Goal: Contribute content

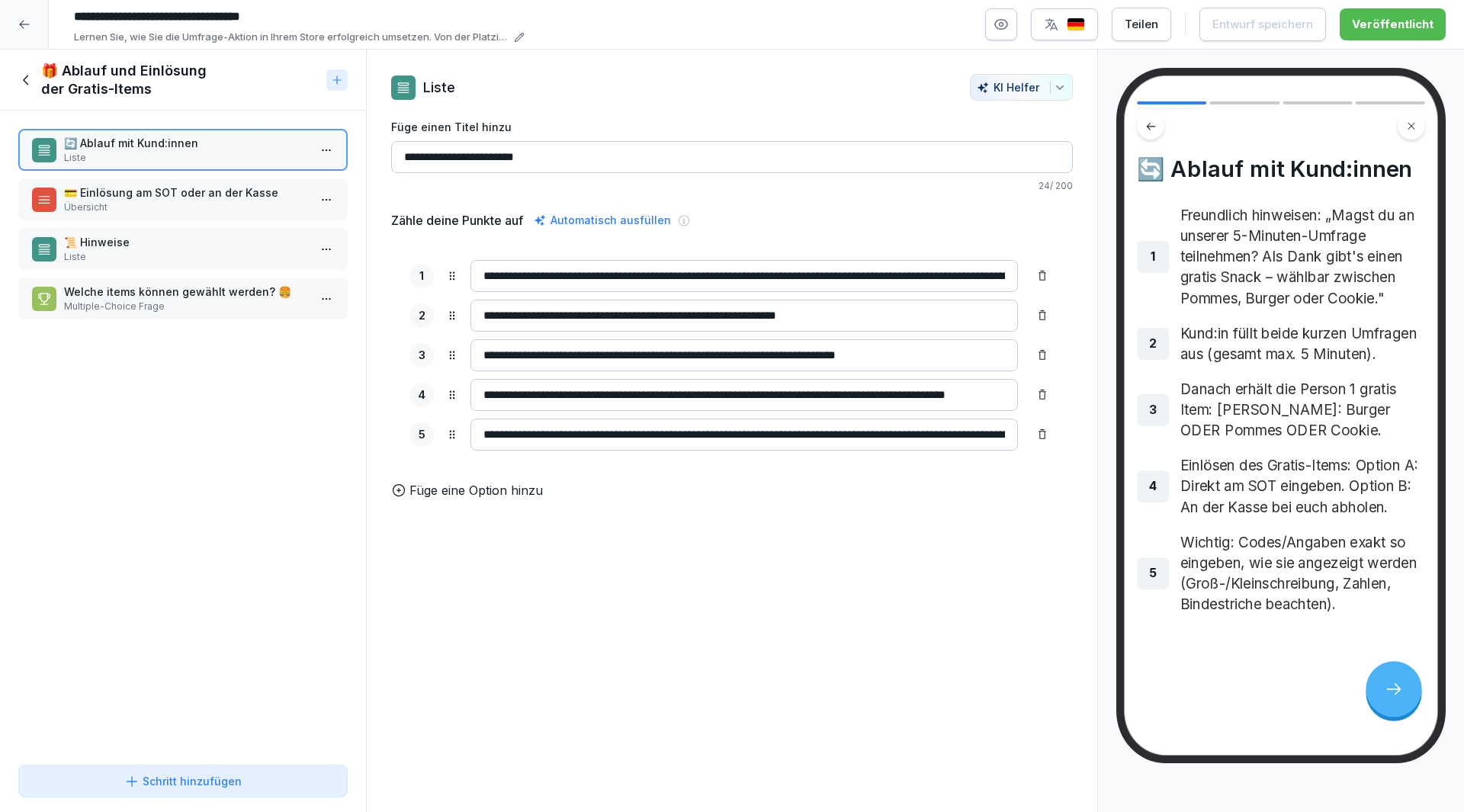
click at [0, 47] on div at bounding box center [24, 24] width 49 height 49
click at [11, 31] on div at bounding box center [24, 24] width 49 height 49
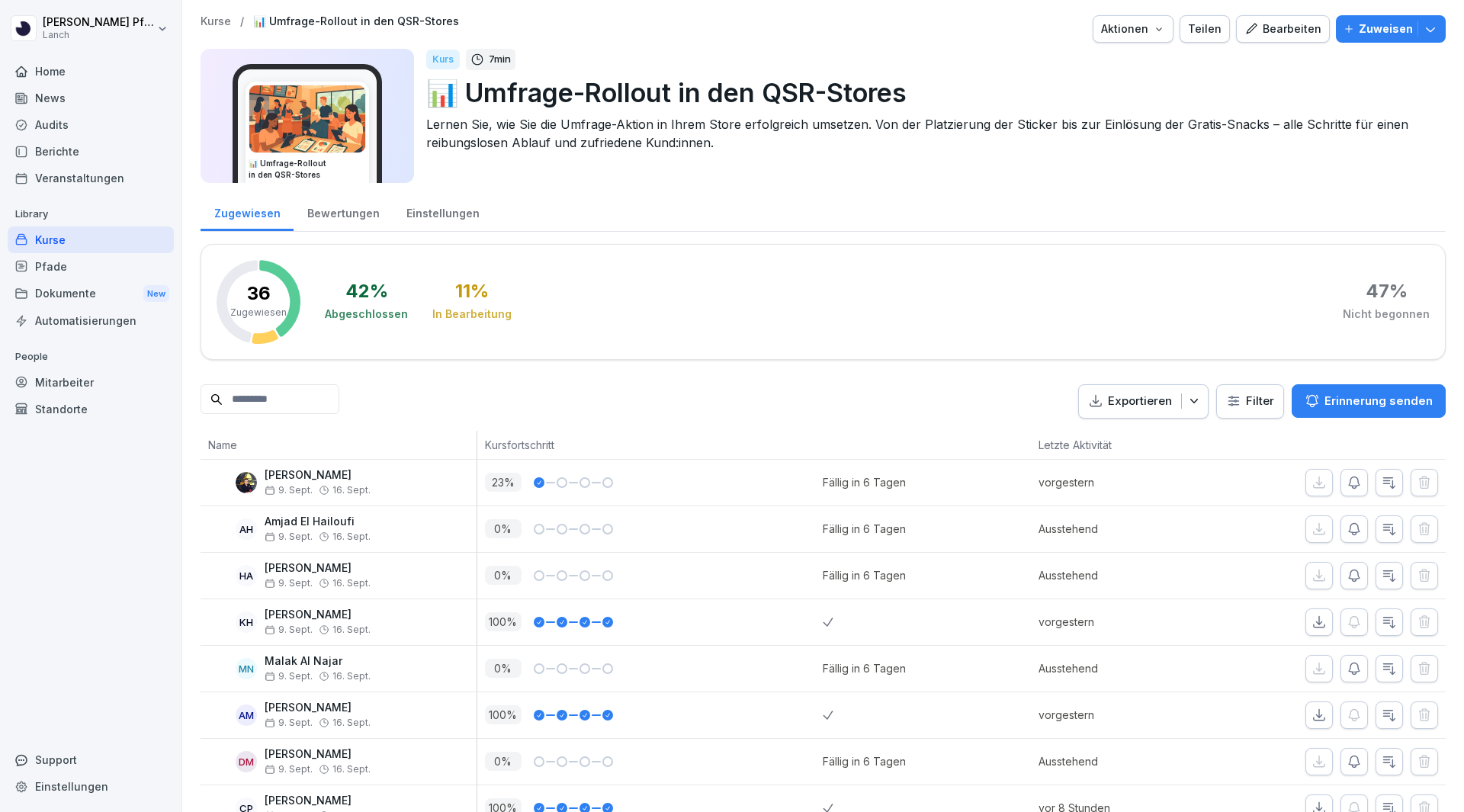
click at [46, 97] on div "News" at bounding box center [91, 98] width 166 height 27
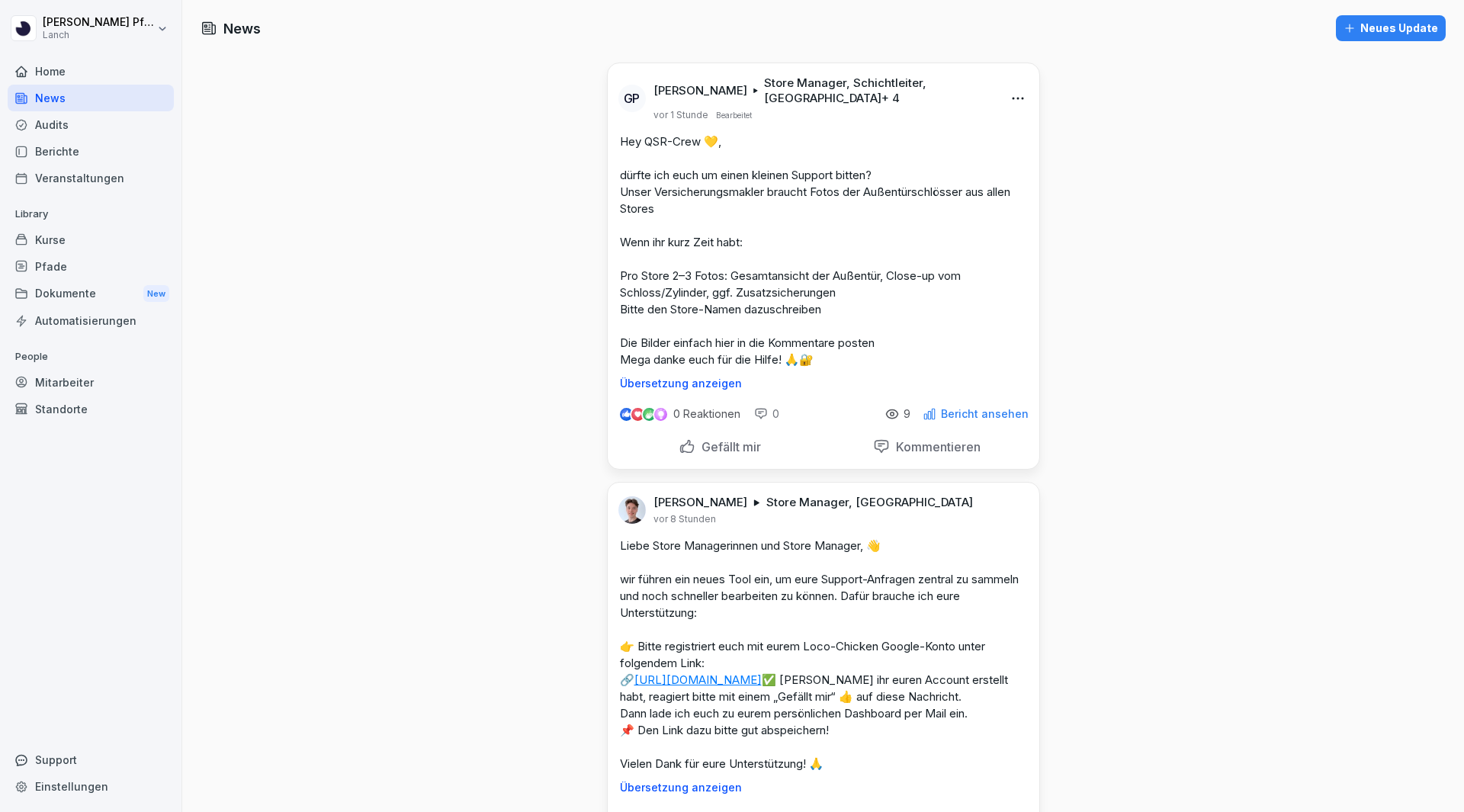
click at [1015, 94] on html "[PERSON_NAME] Lanch Home News Audits Berichte Veranstaltungen Library Kurse Pfa…" at bounding box center [732, 406] width 1464 height 812
click at [957, 126] on div "Bearbeiten" at bounding box center [927, 123] width 188 height 31
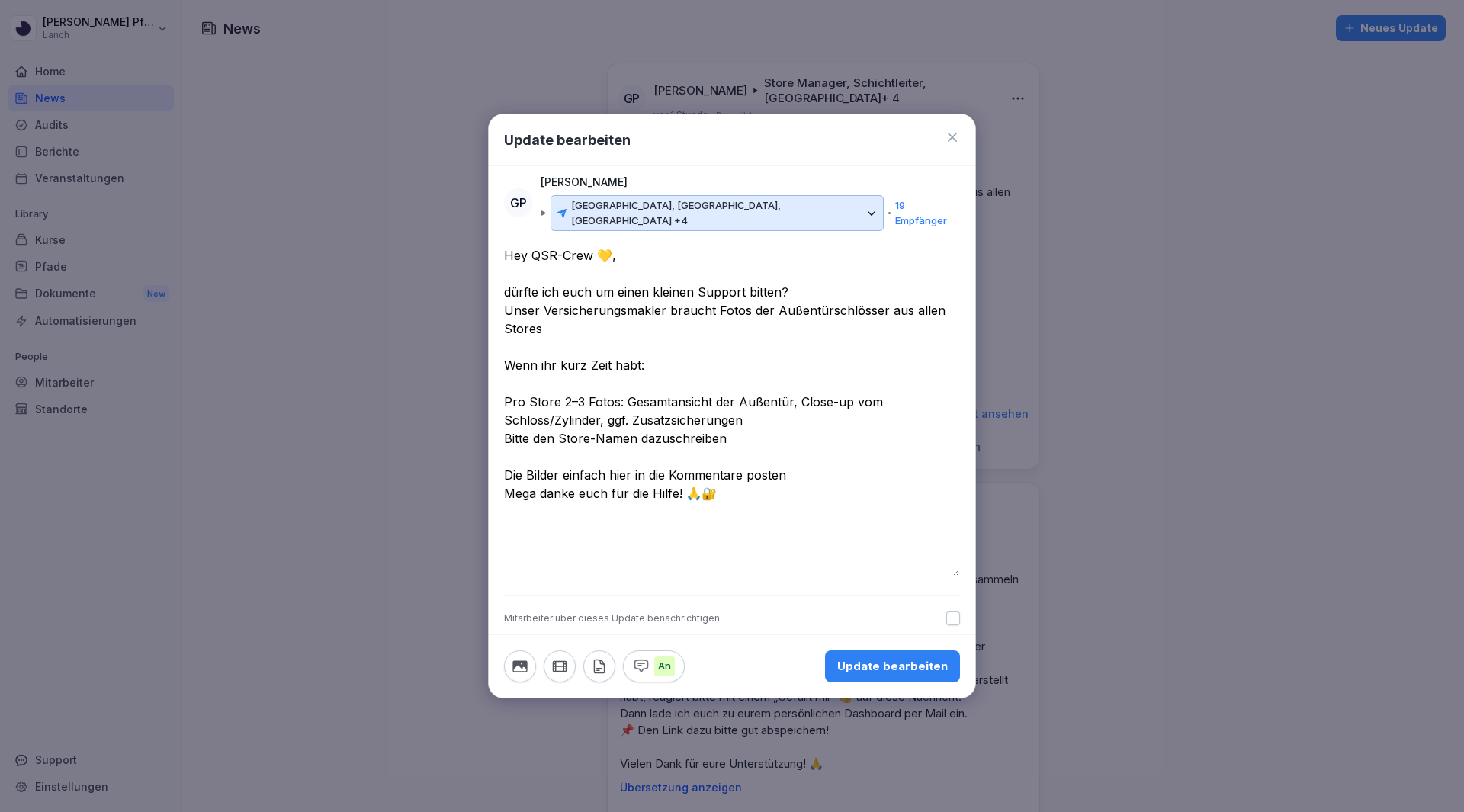
click at [639, 663] on icon "button" at bounding box center [641, 666] width 17 height 17
click at [599, 665] on icon "button" at bounding box center [599, 666] width 17 height 17
click at [745, 502] on textarea "**********" at bounding box center [732, 410] width 456 height 330
click at [599, 662] on icon "button" at bounding box center [599, 666] width 10 height 13
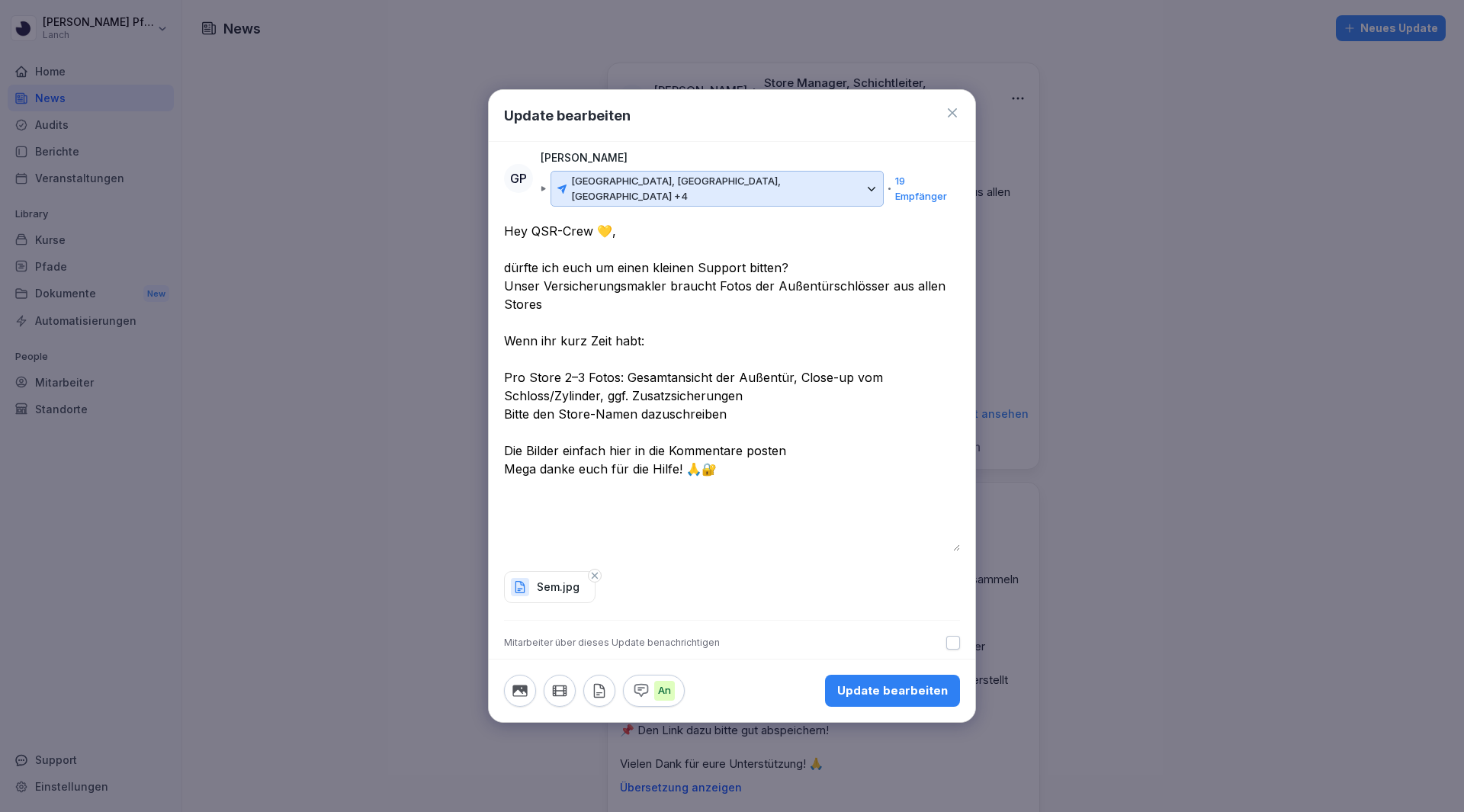
click at [589, 684] on button "button" at bounding box center [599, 690] width 32 height 32
click at [600, 682] on icon "button" at bounding box center [599, 690] width 17 height 17
click at [545, 580] on p "Sem3.jpg" at bounding box center [562, 587] width 50 height 15
click at [526, 684] on icon "button" at bounding box center [519, 689] width 15 height 11
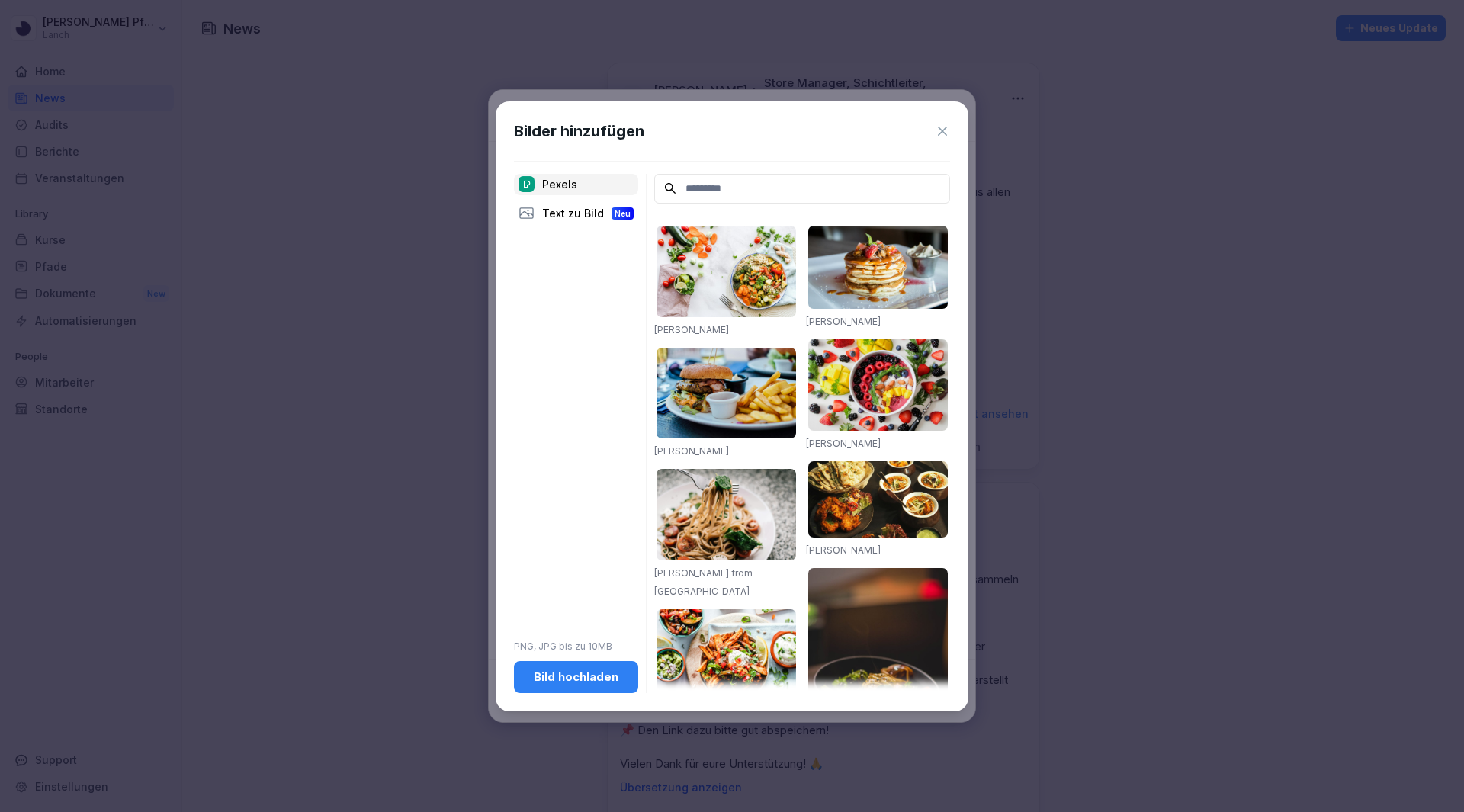
click at [569, 673] on div "Bild hochladen" at bounding box center [576, 677] width 100 height 17
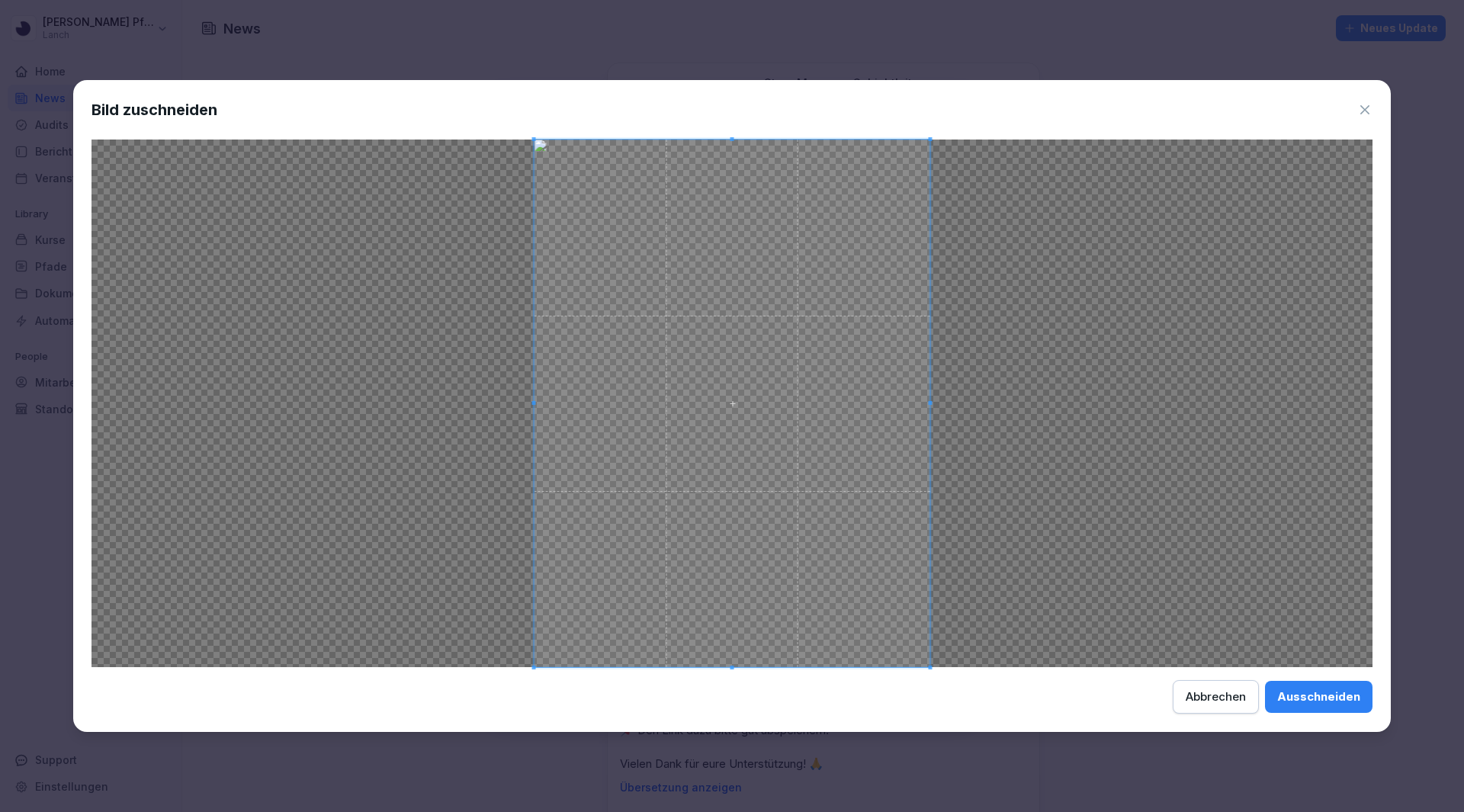
click at [1307, 700] on div "Ausschneiden" at bounding box center [1318, 696] width 83 height 17
click at [741, 408] on span at bounding box center [732, 404] width 396 height 528
